Goal: Information Seeking & Learning: Learn about a topic

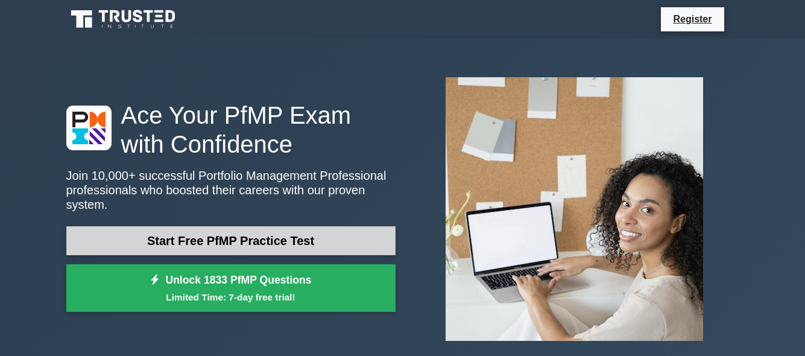
click at [308, 234] on link "Start Free PfMP Practice Test" at bounding box center [230, 240] width 329 height 29
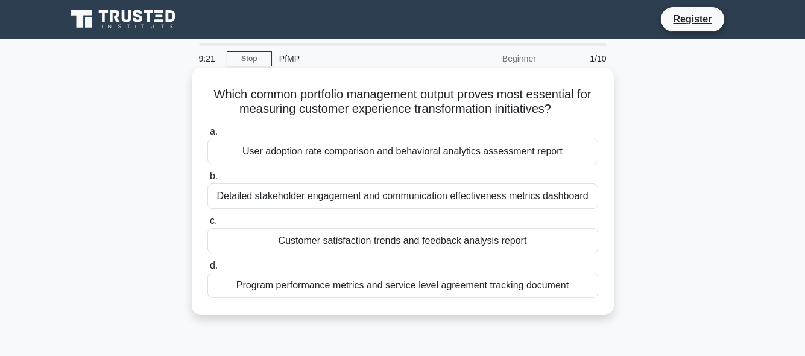
scroll to position [60, 0]
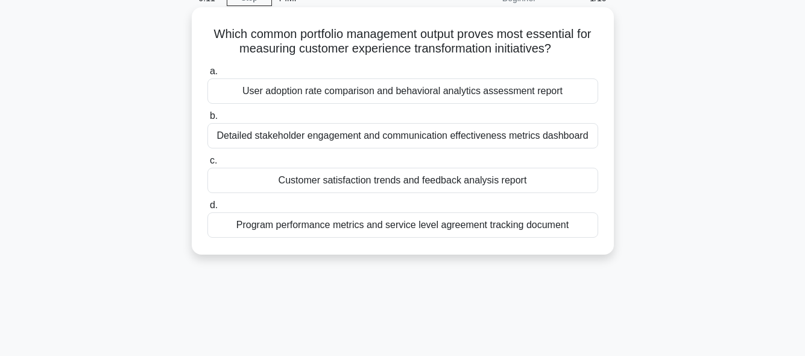
click at [328, 176] on div "Customer satisfaction trends and feedback analysis report" at bounding box center [402, 180] width 391 height 25
click at [207, 165] on input "c. Customer satisfaction trends and feedback analysis report" at bounding box center [207, 161] width 0 height 8
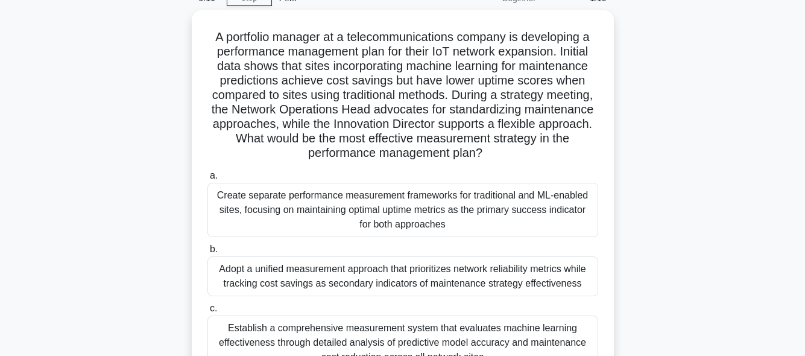
click at [328, 176] on label "a. Create separate performance measurement frameworks for traditional and ML-en…" at bounding box center [402, 202] width 391 height 69
click at [207, 176] on input "a. Create separate performance measurement frameworks for traditional and ML-en…" at bounding box center [207, 176] width 0 height 8
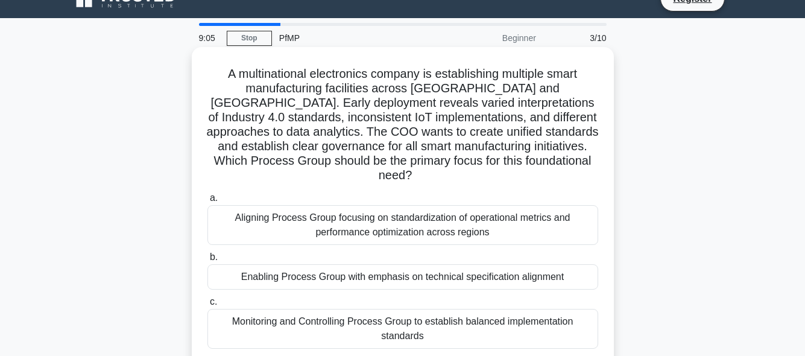
scroll to position [0, 0]
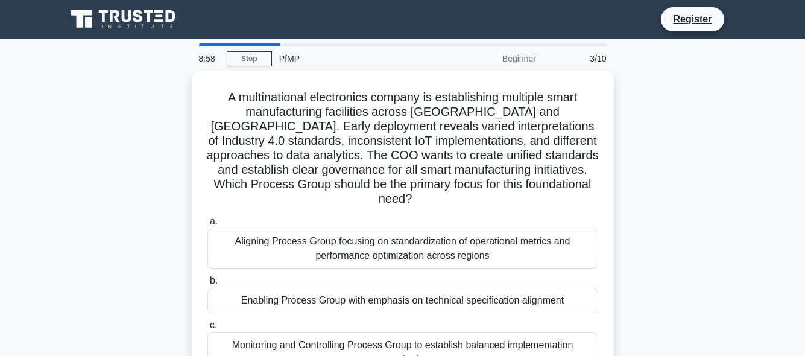
click at [219, 43] on main "8:58 Stop PfMP Beginner 3/10 A multinational electronics company is establishin…" at bounding box center [402, 345] width 805 height 613
click at [219, 46] on div at bounding box center [239, 44] width 81 height 3
click at [596, 61] on div "3/10" at bounding box center [578, 58] width 71 height 24
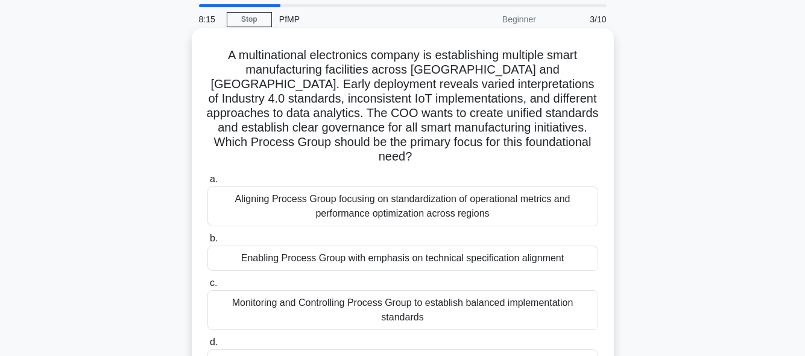
scroll to position [60, 0]
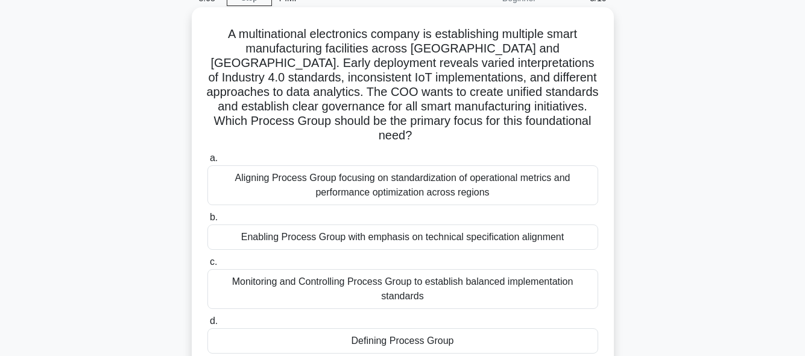
click at [302, 176] on div "Aligning Process Group focusing on standardization of operational metrics and p…" at bounding box center [402, 185] width 391 height 40
click at [207, 162] on input "a. Aligning Process Group focusing on standardization of operational metrics an…" at bounding box center [207, 158] width 0 height 8
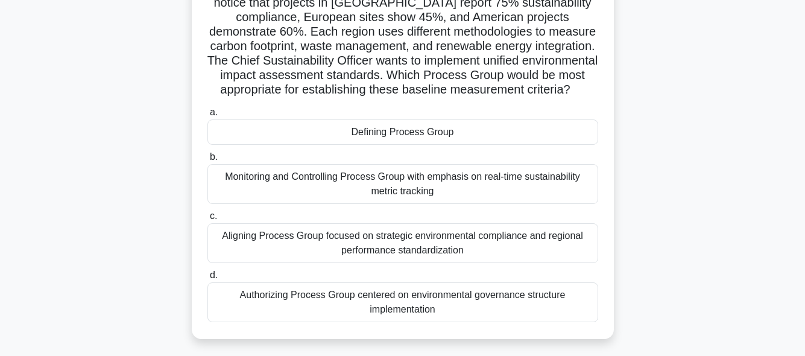
scroll to position [181, 0]
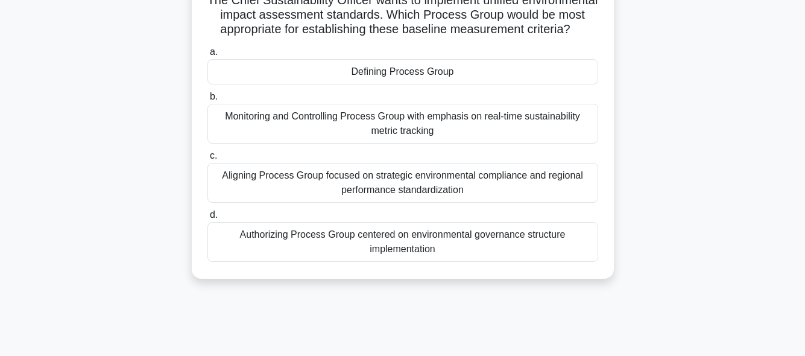
click at [344, 84] on div "Defining Process Group" at bounding box center [402, 71] width 391 height 25
click at [207, 56] on input "a. Defining Process Group" at bounding box center [207, 52] width 0 height 8
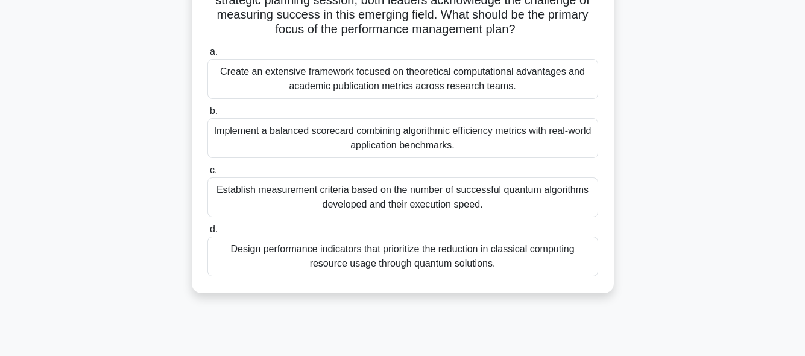
click at [341, 148] on div "Implement a balanced scorecard combining algorithmic efficiency metrics with re…" at bounding box center [402, 138] width 391 height 40
click at [207, 115] on input "b. Implement a balanced scorecard combining algorithmic efficiency metrics with…" at bounding box center [207, 111] width 0 height 8
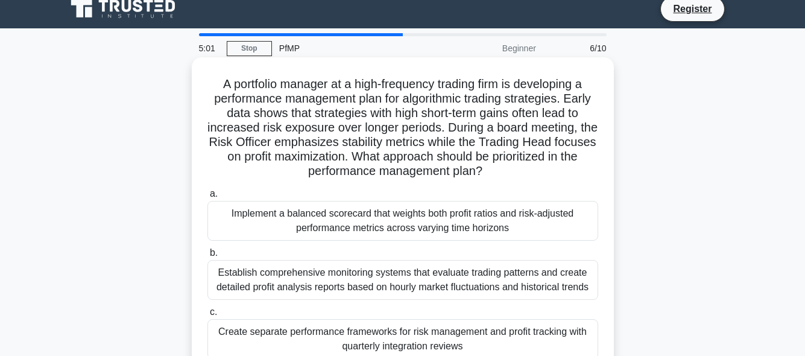
scroll to position [0, 0]
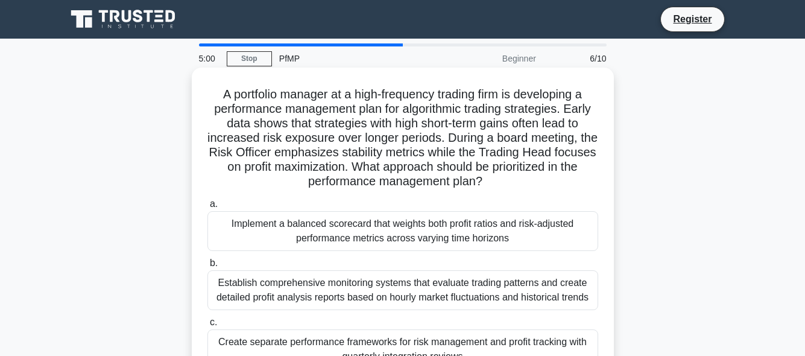
click at [426, 229] on div "Implement a balanced scorecard that weights both profit ratios and risk-adjuste…" at bounding box center [402, 231] width 391 height 40
click at [207, 208] on input "a. Implement a balanced scorecard that weights both profit ratios and risk-adju…" at bounding box center [207, 204] width 0 height 8
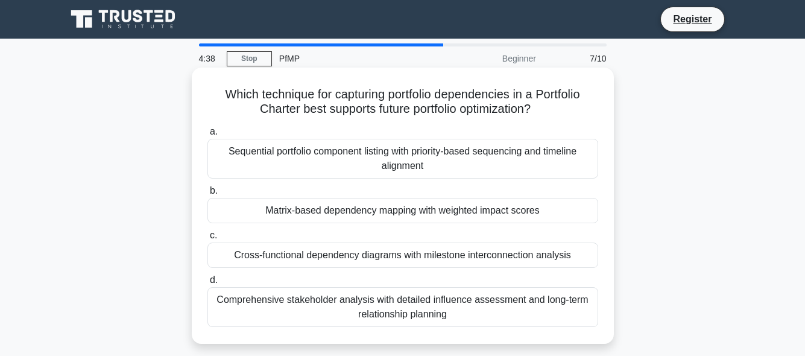
click at [406, 212] on div "Matrix-based dependency mapping with weighted impact scores" at bounding box center [402, 210] width 391 height 25
click at [207, 195] on input "b. Matrix-based dependency mapping with weighted impact scores" at bounding box center [207, 191] width 0 height 8
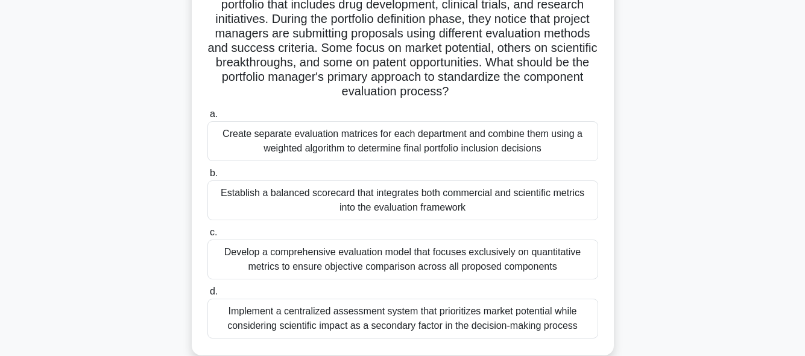
scroll to position [121, 0]
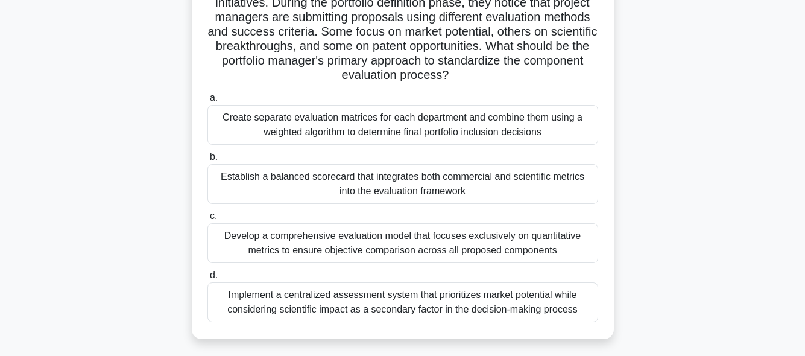
click at [399, 186] on div "Establish a balanced scorecard that integrates both commercial and scientific m…" at bounding box center [402, 184] width 391 height 40
click at [207, 161] on input "b. Establish a balanced scorecard that integrates both commercial and scientifi…" at bounding box center [207, 157] width 0 height 8
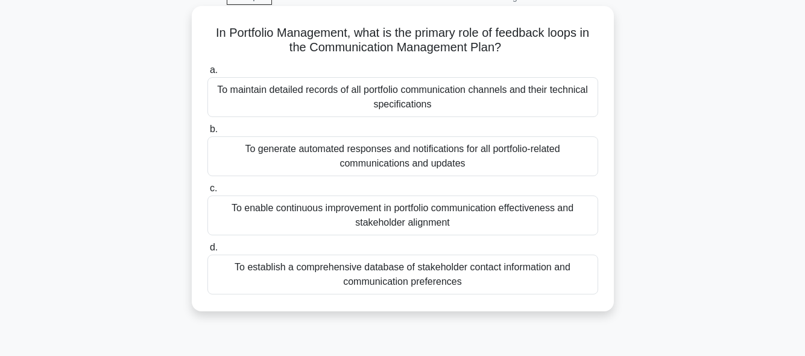
scroll to position [0, 0]
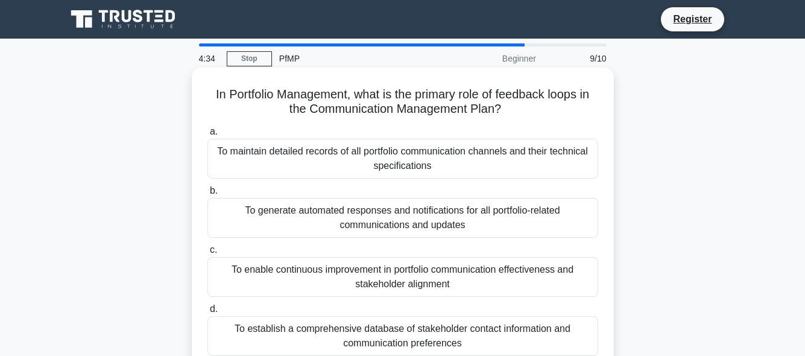
click at [418, 279] on div "To enable continuous improvement in portfolio communication effectiveness and s…" at bounding box center [402, 277] width 391 height 40
click at [207, 254] on input "c. To enable continuous improvement in portfolio communication effectiveness an…" at bounding box center [207, 250] width 0 height 8
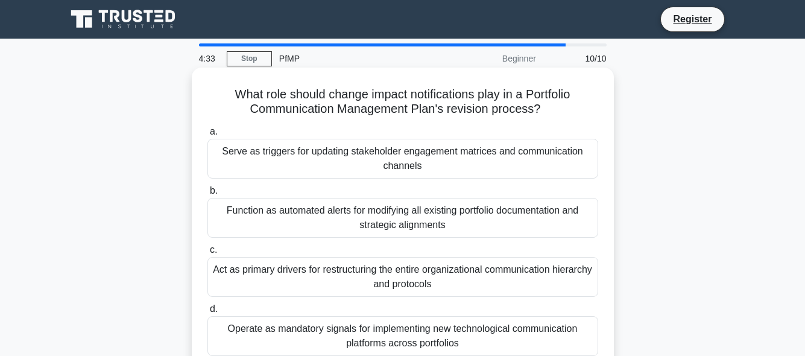
click at [435, 222] on div "Function as automated alerts for modifying all existing portfolio documentation…" at bounding box center [402, 218] width 391 height 40
click at [207, 195] on input "b. Function as automated alerts for modifying all existing portfolio documentat…" at bounding box center [207, 191] width 0 height 8
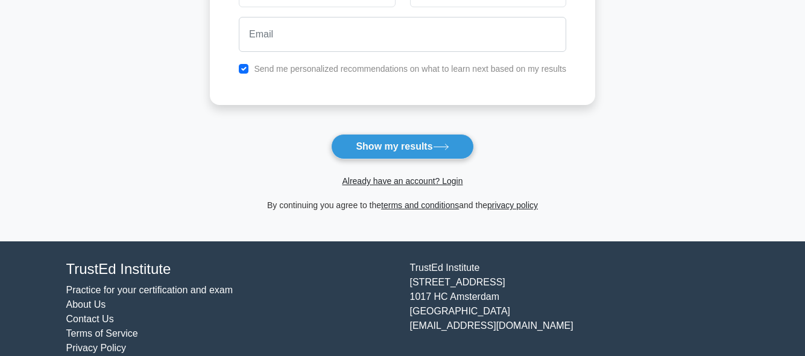
scroll to position [251, 0]
